Goal: Transaction & Acquisition: Obtain resource

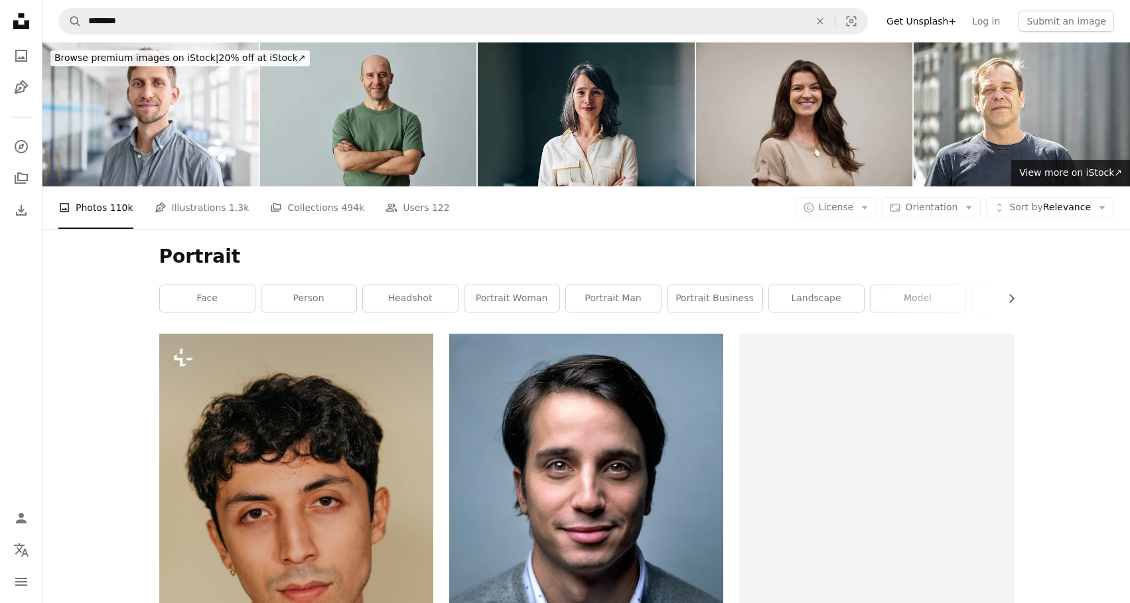
scroll to position [2675, 0]
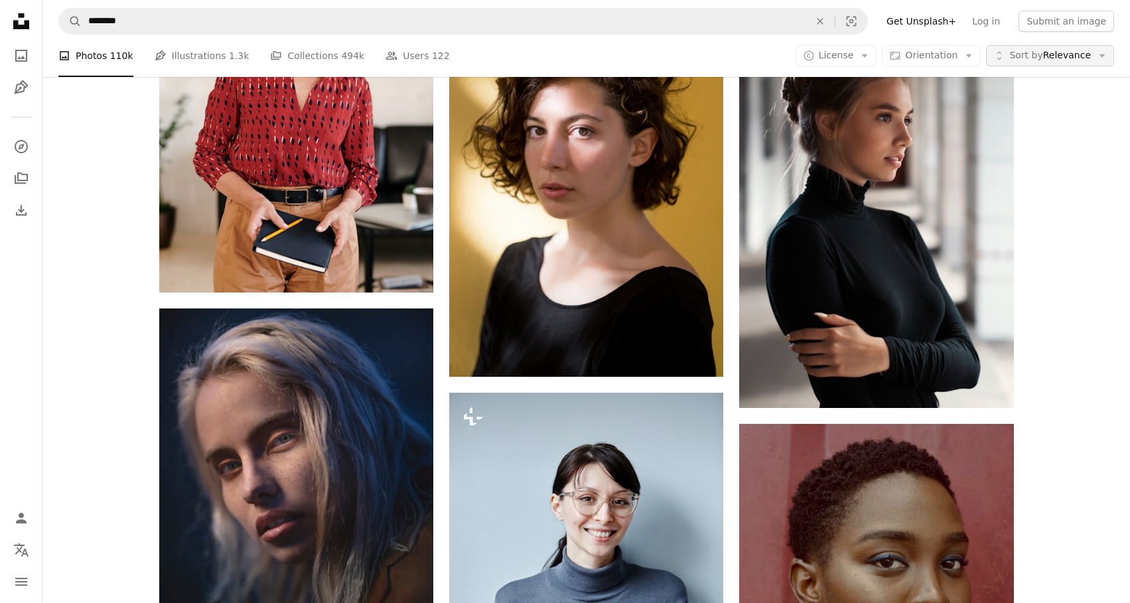
click at [1056, 62] on span "Sort by Relevance" at bounding box center [1050, 55] width 82 height 13
click at [1052, 257] on body "A X shape Unsplash uses cookies and similar technologies to secure our site, pr…" at bounding box center [565, 415] width 1130 height 6180
click at [835, 49] on span "License" at bounding box center [836, 55] width 35 height 13
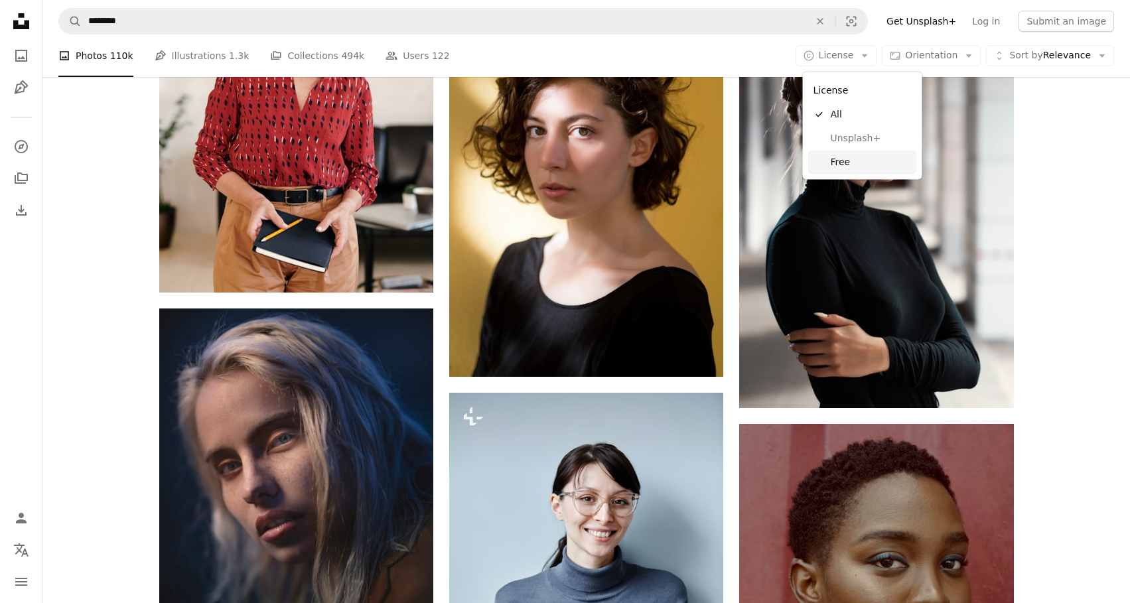
click at [822, 152] on link "Free" at bounding box center [862, 162] width 109 height 24
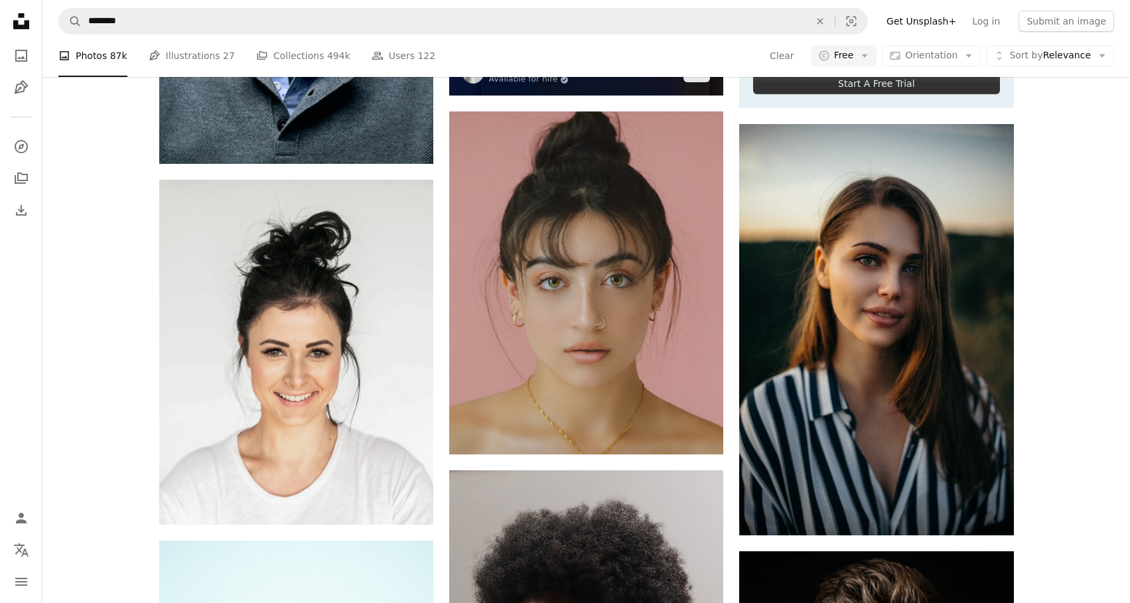
scroll to position [582, 0]
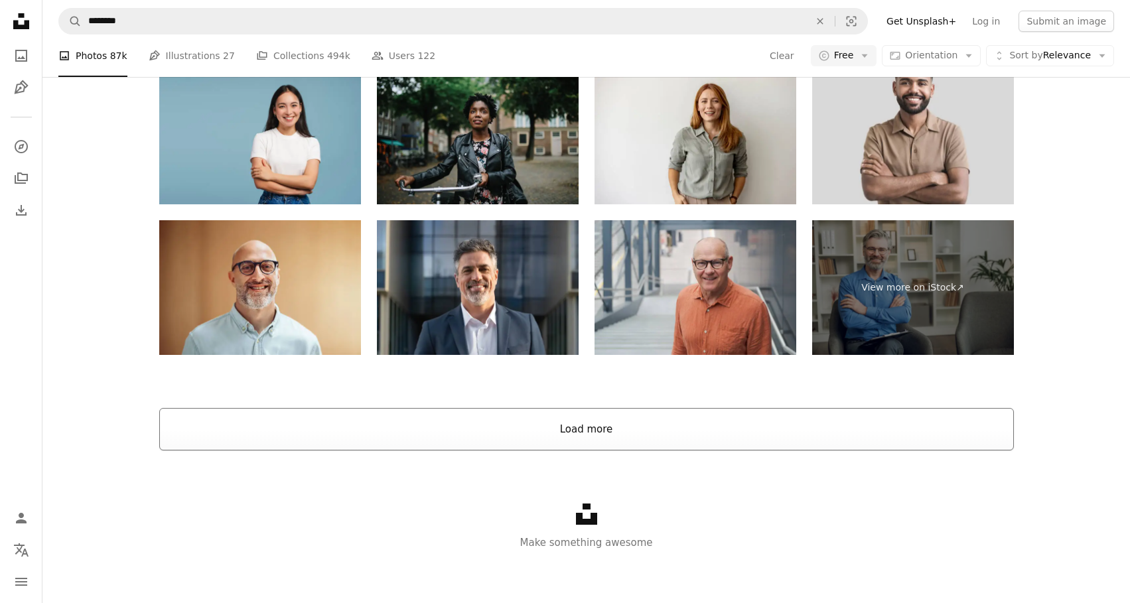
click at [581, 429] on button "Load more" at bounding box center [586, 429] width 855 height 42
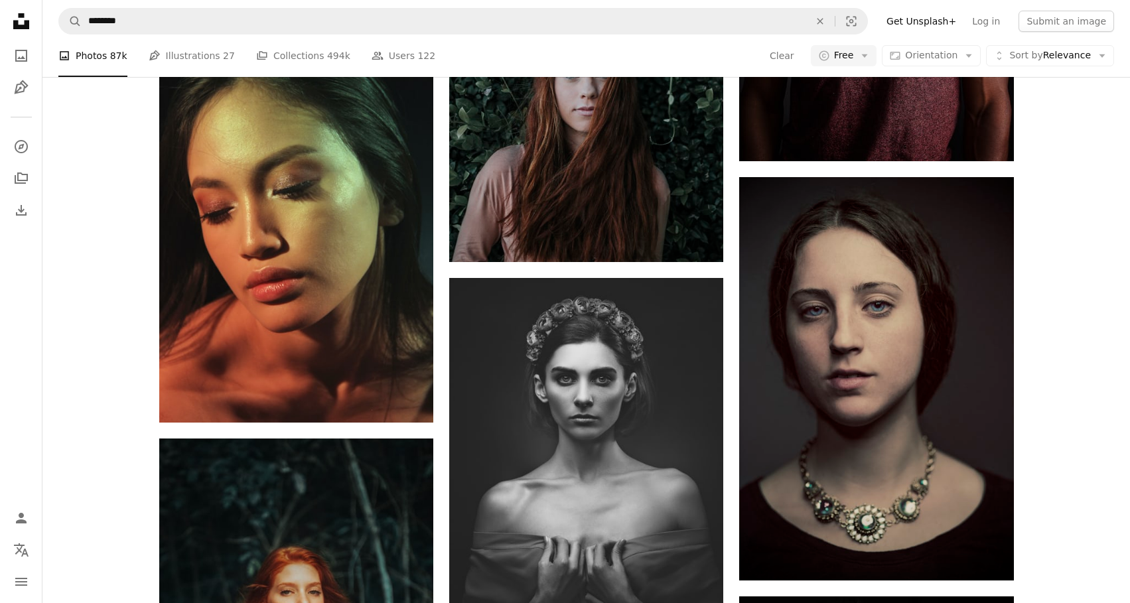
scroll to position [23575, 0]
